Goal: Use online tool/utility: Utilize a website feature to perform a specific function

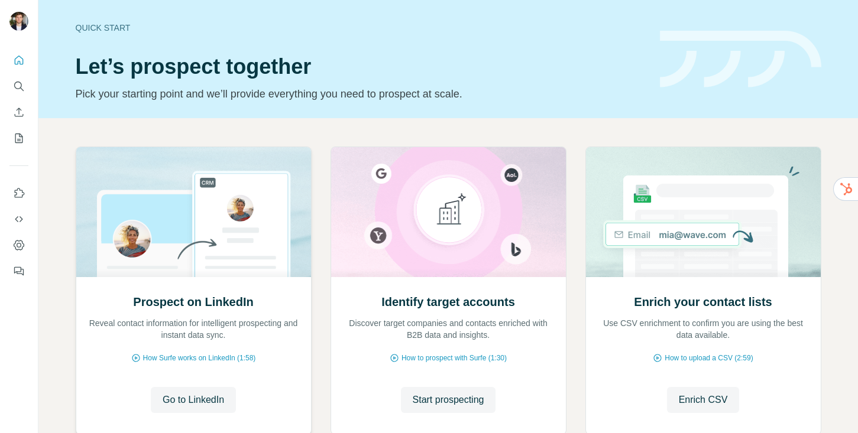
scroll to position [74, 0]
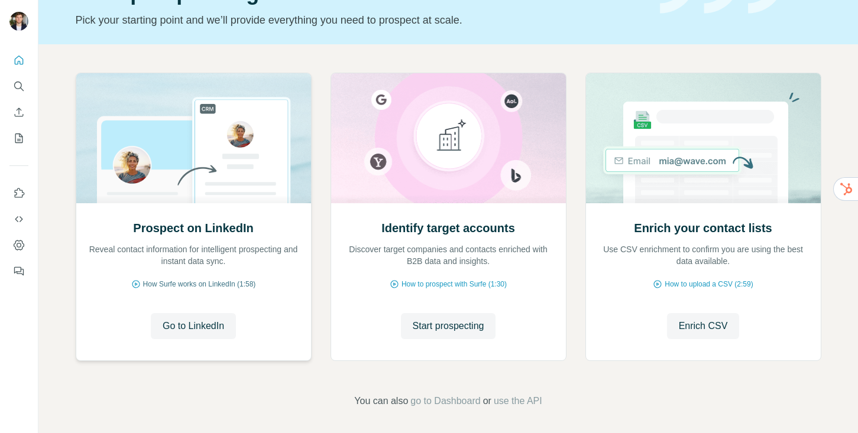
click at [188, 283] on span "How Surfe works on LinkedIn (1:58)" at bounding box center [199, 284] width 113 height 11
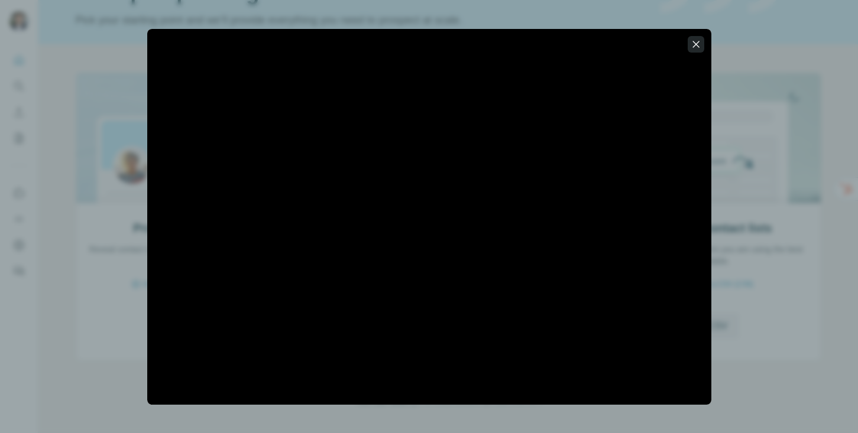
click at [698, 47] on icon "button" at bounding box center [696, 44] width 12 height 12
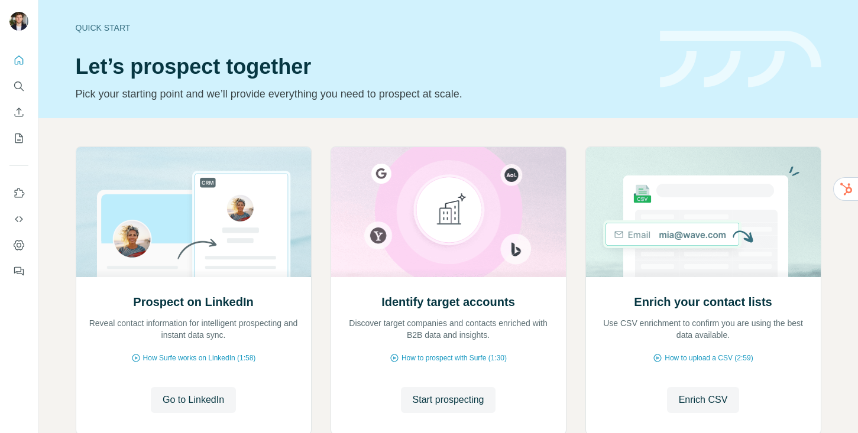
scroll to position [77, 0]
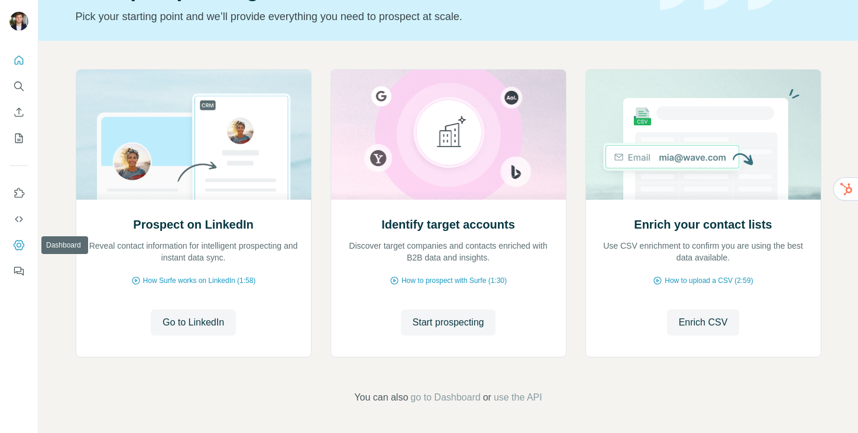
click at [26, 251] on button "Dashboard" at bounding box center [18, 245] width 19 height 21
click at [218, 323] on span "Go to LinkedIn" at bounding box center [193, 323] width 61 height 14
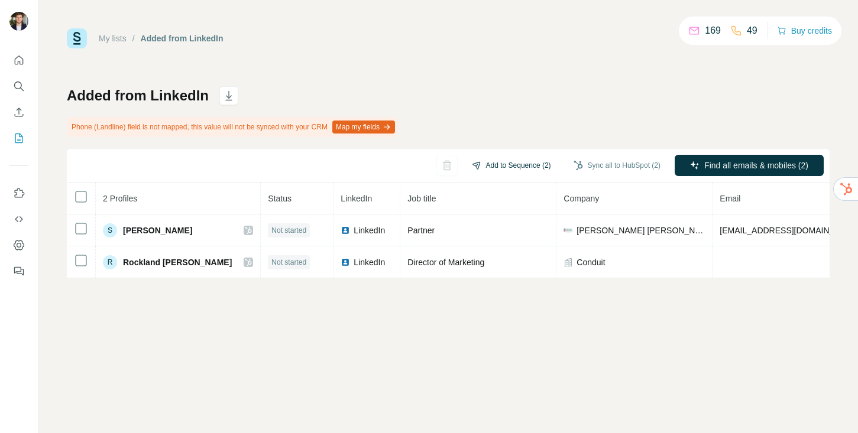
click at [502, 168] on button "Add to Sequence (2)" at bounding box center [512, 166] width 96 height 18
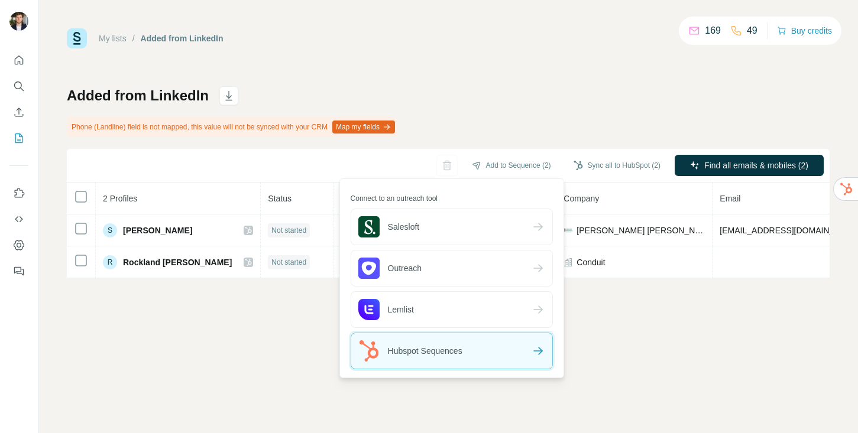
click at [455, 344] on span "Hubspot Sequences" at bounding box center [410, 351] width 104 height 21
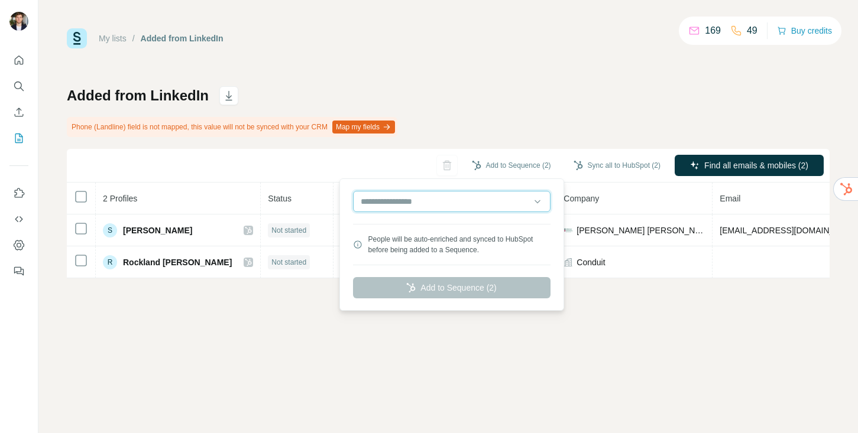
click at [443, 205] on input "text" at bounding box center [451, 201] width 197 height 21
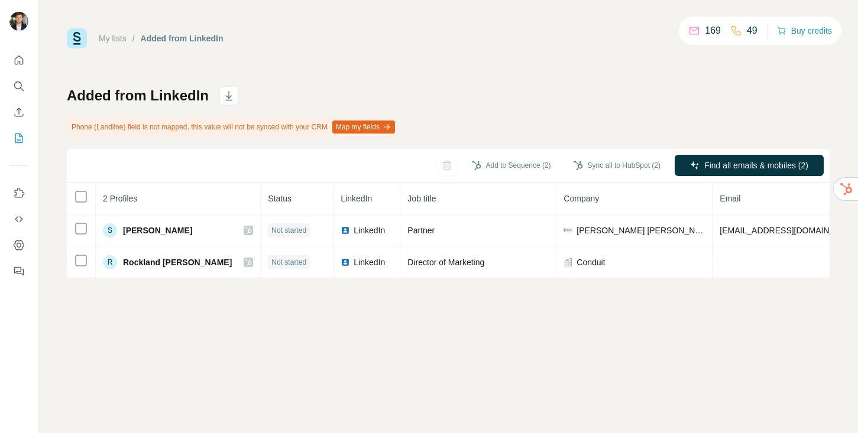
click at [458, 74] on div "My lists / Added from LinkedIn 169 49 Buy credits Added from LinkedIn Phone (La…" at bounding box center [448, 153] width 763 height 250
